Goal: Find specific page/section: Find specific page/section

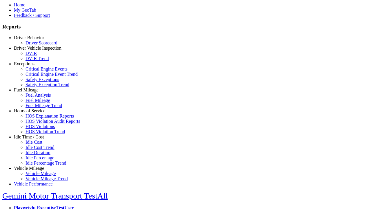
click at [33, 139] on link "Idle Time / Cost" at bounding box center [29, 136] width 30 height 5
click at [38, 150] on link "Idle Cost Trend" at bounding box center [40, 147] width 29 height 5
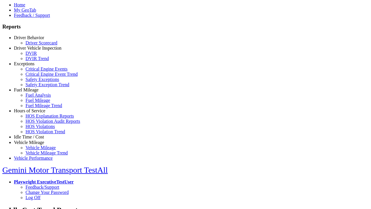
select select "**********"
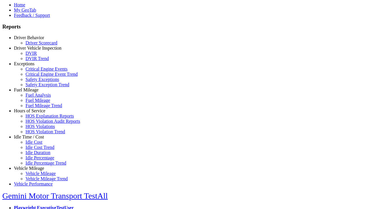
type input "**********"
